Goal: Information Seeking & Learning: Understand process/instructions

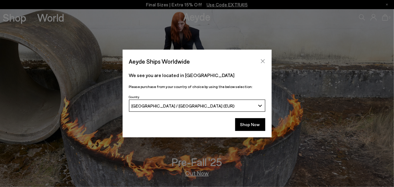
click at [265, 61] on icon "Close" at bounding box center [263, 61] width 5 height 5
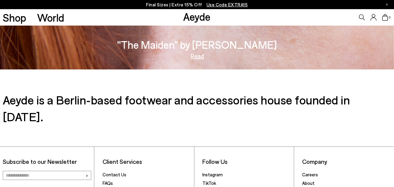
scroll to position [877, 0]
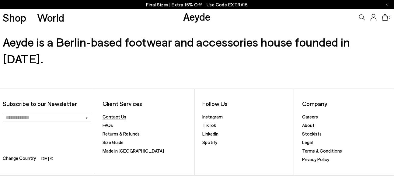
click at [121, 114] on link "Contact Us" at bounding box center [115, 116] width 24 height 5
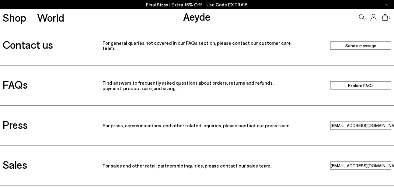
click at [340, 45] on link "Send a message" at bounding box center [361, 45] width 61 height 8
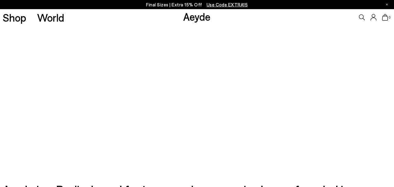
scroll to position [270, 0]
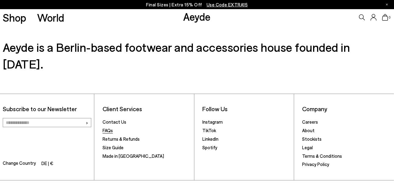
click at [108, 128] on link "FAQs" at bounding box center [108, 130] width 10 height 5
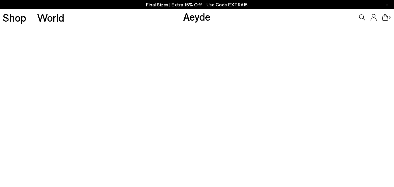
scroll to position [270, 0]
